Goal: Task Accomplishment & Management: Use online tool/utility

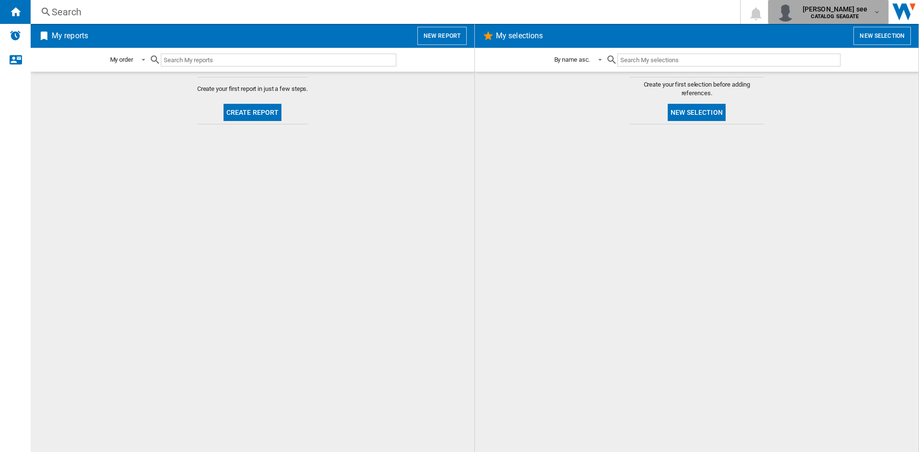
click at [867, 11] on span "[PERSON_NAME] see" at bounding box center [834, 9] width 65 height 10
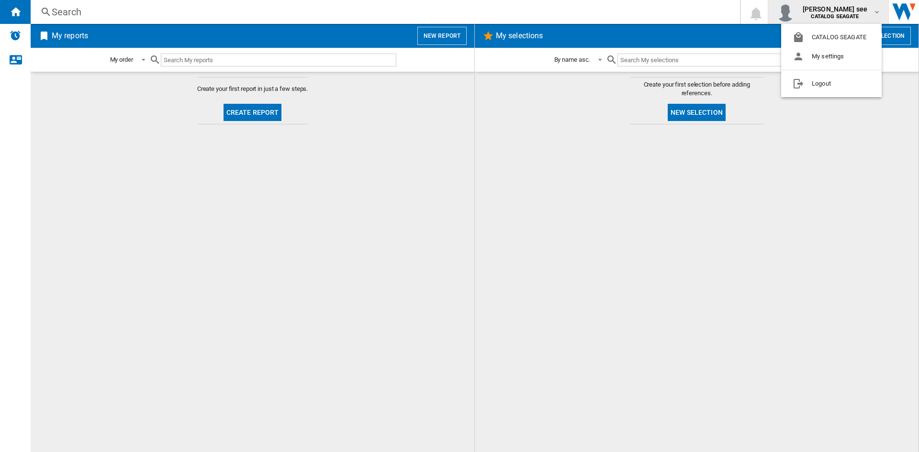
click at [867, 11] on md-backdrop at bounding box center [459, 226] width 919 height 452
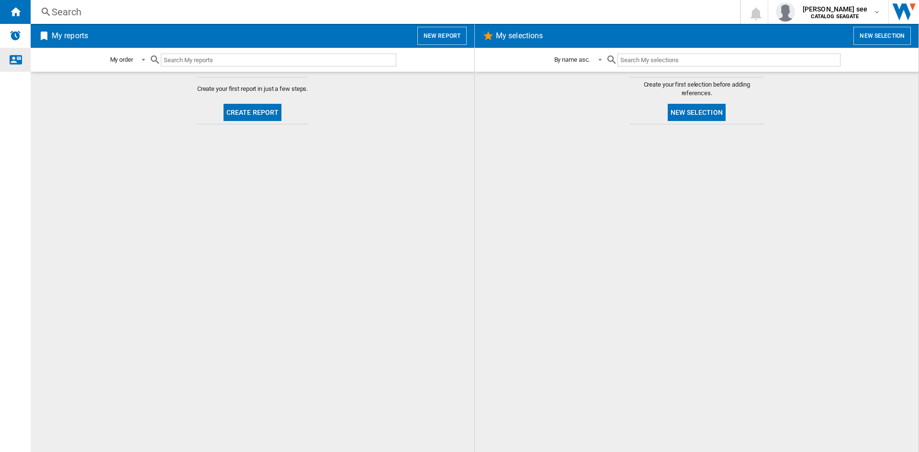
click at [13, 59] on ng-md-icon "Contact us" at bounding box center [15, 59] width 11 height 11
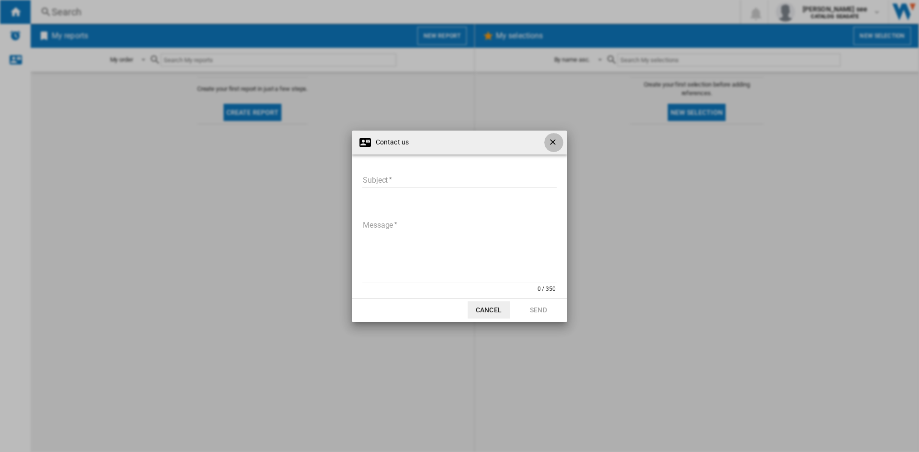
click at [558, 142] on ng-md-icon "getI18NText('BUTTONS.CLOSE_DIALOG')" at bounding box center [553, 142] width 11 height 11
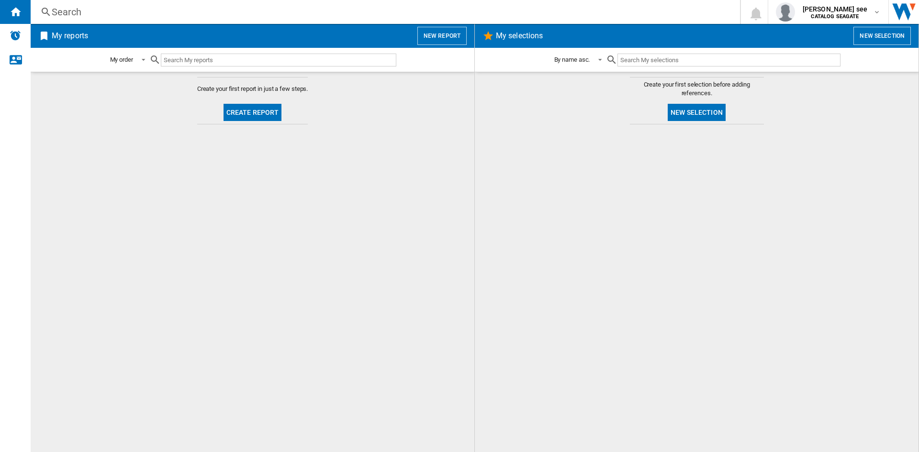
click at [239, 115] on button "Create report" at bounding box center [252, 112] width 58 height 17
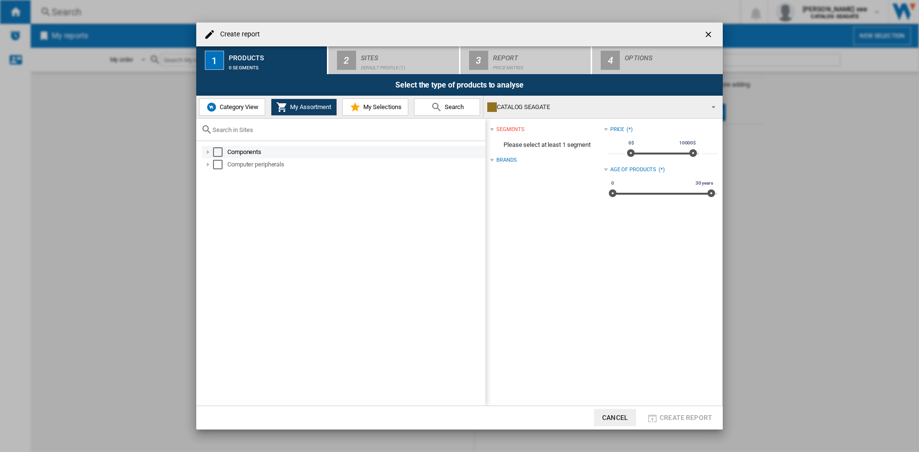
click at [211, 151] on div at bounding box center [208, 152] width 10 height 10
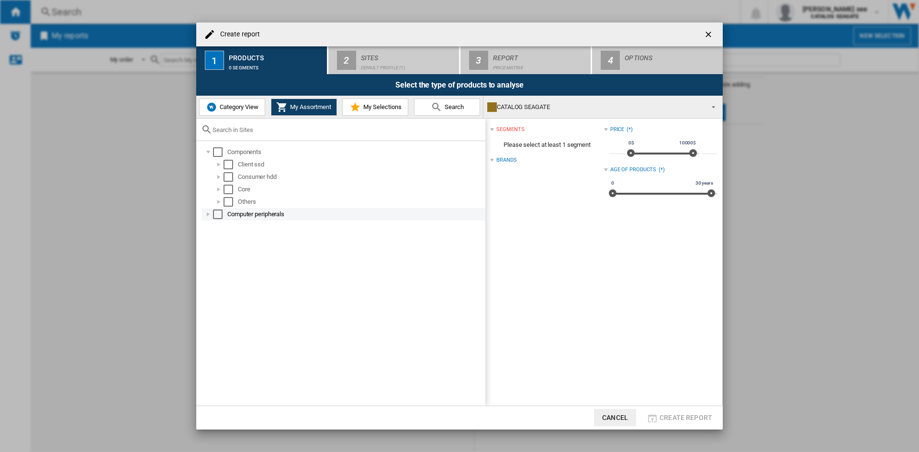
click at [208, 211] on div at bounding box center [208, 215] width 10 height 10
click at [247, 67] on div "0 segments" at bounding box center [276, 65] width 94 height 10
click at [712, 36] on ng-md-icon "getI18NText('BUTTONS.CLOSE_DIALOG')" at bounding box center [708, 35] width 11 height 11
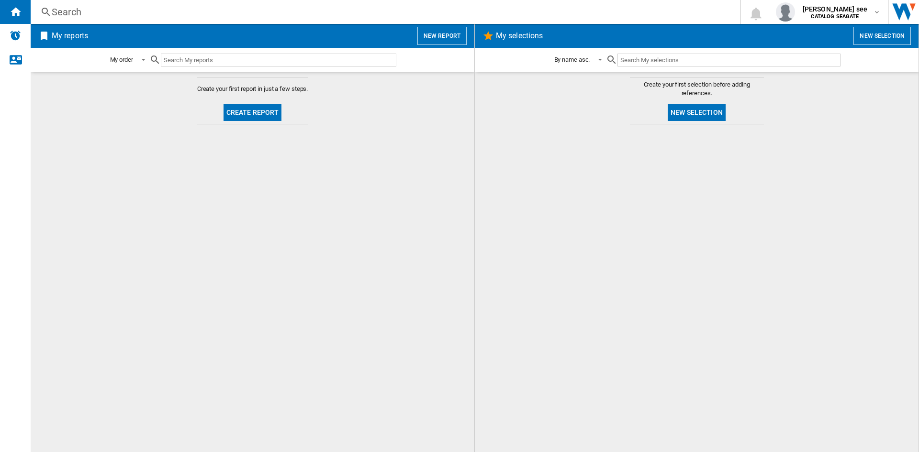
click at [251, 109] on button "Create report" at bounding box center [252, 112] width 58 height 17
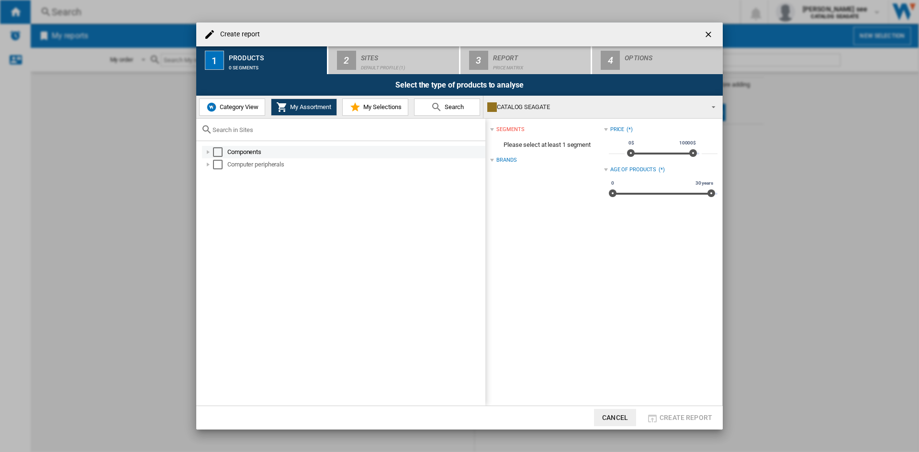
click at [218, 155] on div "Select" at bounding box center [218, 152] width 10 height 10
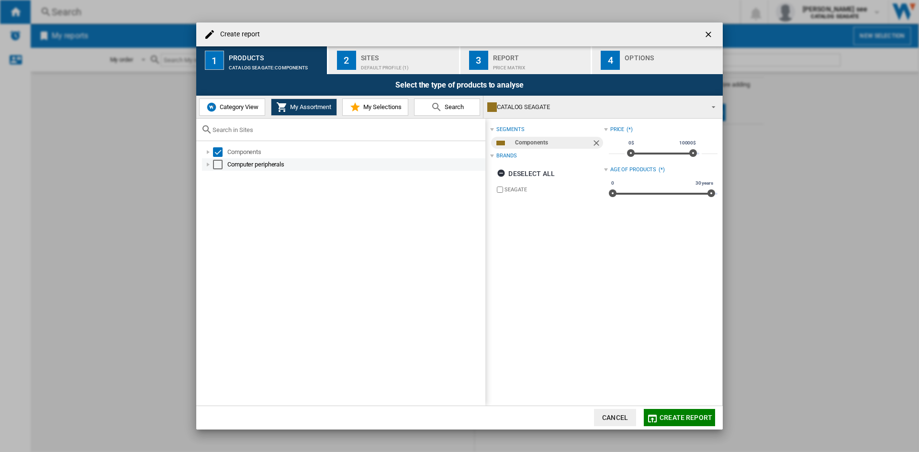
click at [206, 163] on div at bounding box center [208, 165] width 10 height 10
click at [216, 164] on div "Select" at bounding box center [218, 165] width 10 height 10
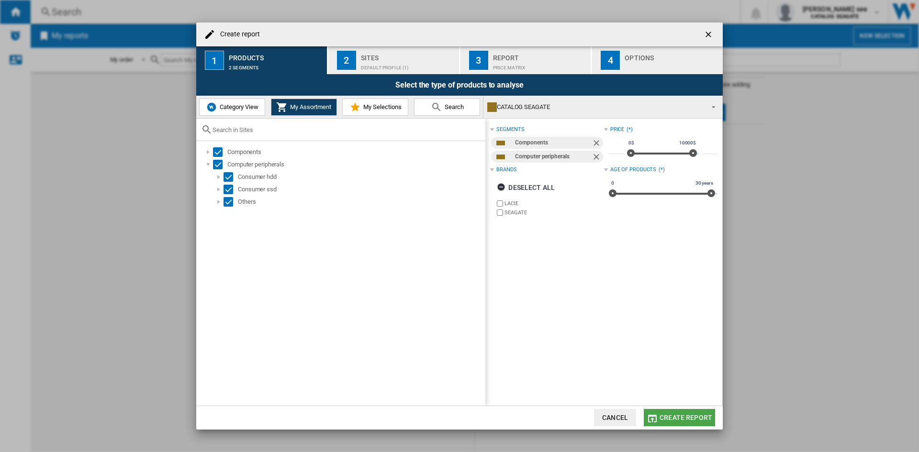
click at [674, 415] on span "Create report" at bounding box center [685, 418] width 53 height 8
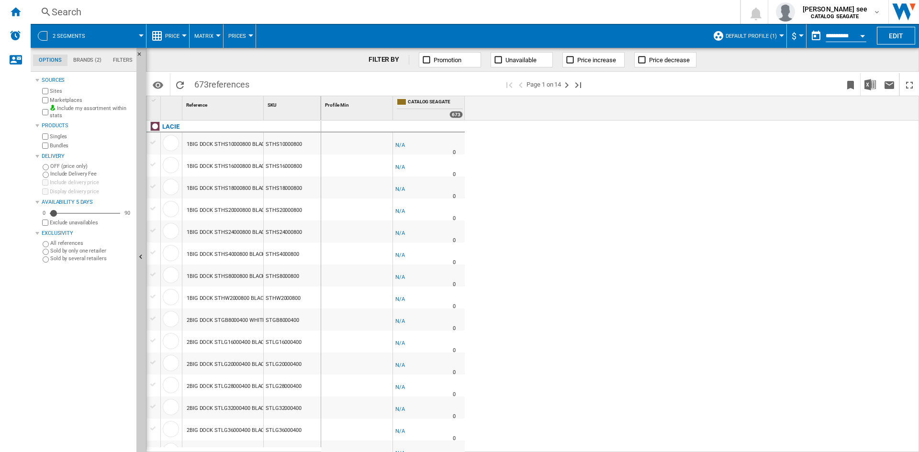
click at [745, 33] on span "Default profile (1)" at bounding box center [750, 36] width 51 height 6
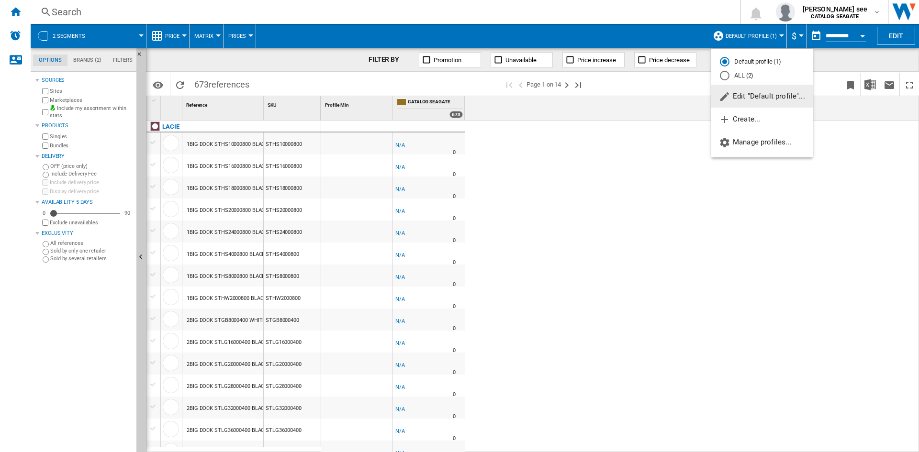
click at [744, 98] on span "Edit "Default profile"..." at bounding box center [762, 96] width 86 height 9
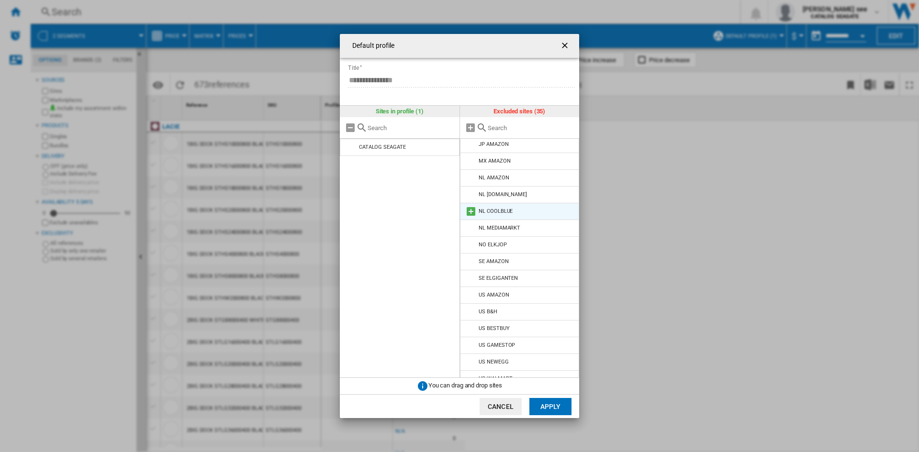
scroll to position [348, 0]
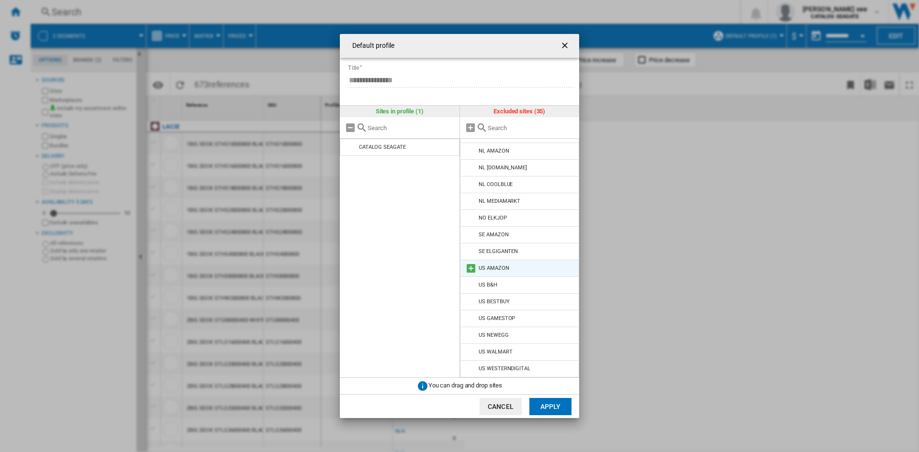
click at [515, 265] on li "US AMAZON" at bounding box center [520, 268] width 120 height 17
click at [468, 266] on md-icon at bounding box center [470, 268] width 11 height 11
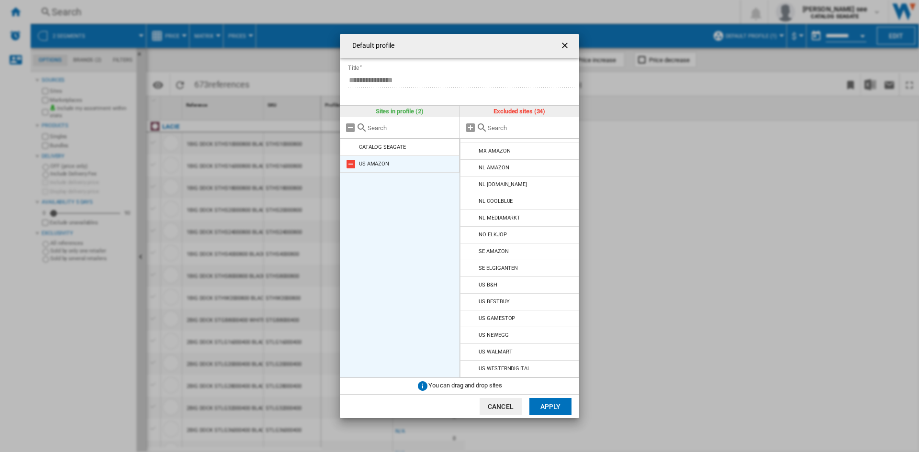
click at [410, 170] on li "US AMAZON" at bounding box center [400, 163] width 120 height 17
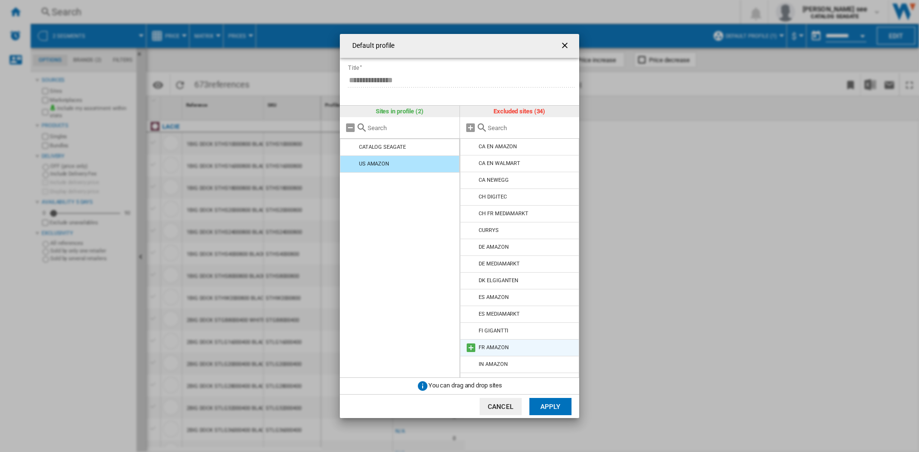
scroll to position [0, 0]
click at [555, 400] on button "Apply" at bounding box center [550, 406] width 42 height 17
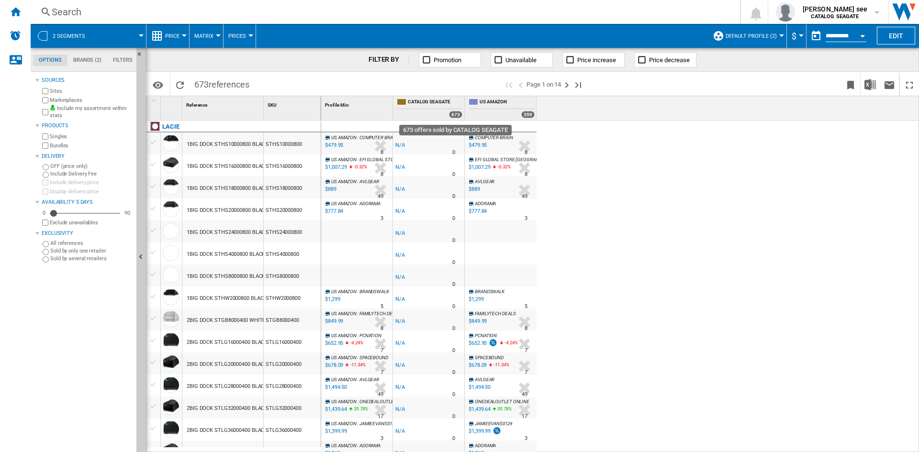
click at [454, 113] on div "673" at bounding box center [455, 114] width 13 height 7
click at [188, 34] on md-menu "Price Price Price Matrix Price Ranking Analytics Base 100 Shared references Cov…" at bounding box center [167, 36] width 43 height 24
click at [181, 34] on button "Price" at bounding box center [174, 36] width 19 height 24
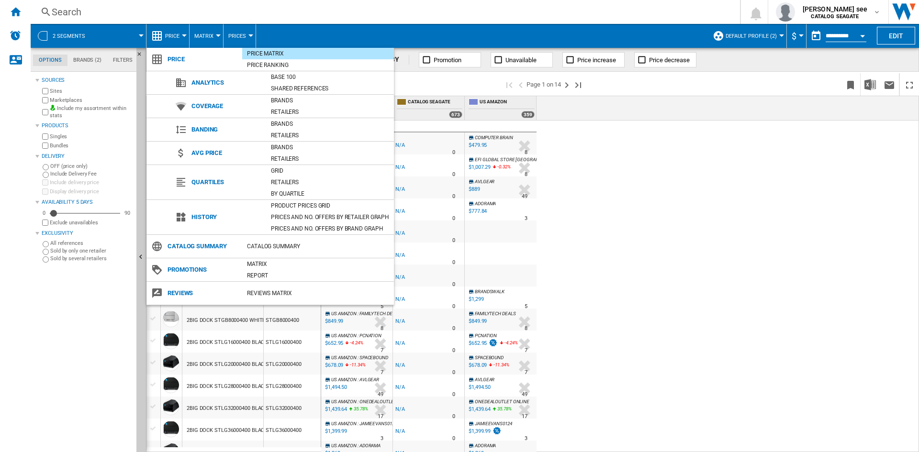
click at [180, 290] on span "Reviews" at bounding box center [202, 293] width 79 height 13
click at [177, 292] on span "Reviews" at bounding box center [202, 293] width 79 height 13
click at [250, 292] on div "REVIEWS Matrix" at bounding box center [318, 293] width 152 height 10
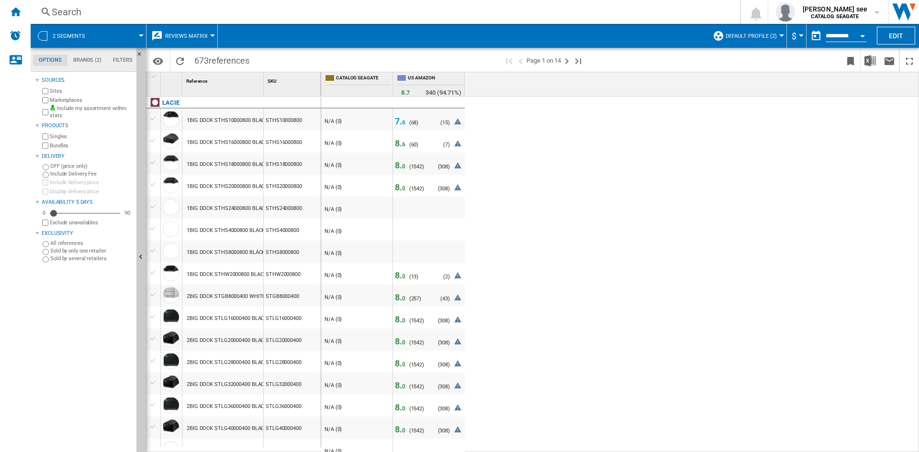
scroll to position [96, 0]
